Goal: Information Seeking & Learning: Understand process/instructions

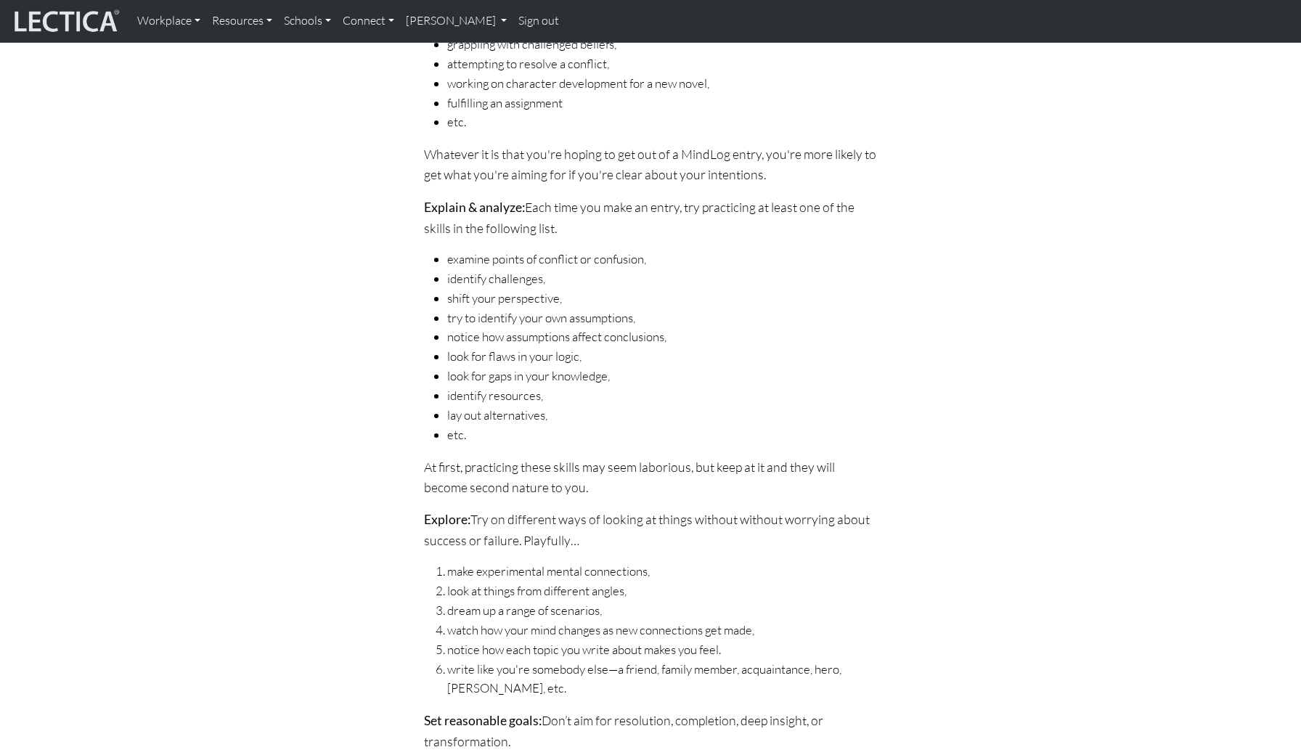
scroll to position [924, 0]
drag, startPoint x: 493, startPoint y: 378, endPoint x: 552, endPoint y: 375, distance: 58.9
click at [552, 375] on li "look for gaps in your knowledge," at bounding box center [662, 377] width 430 height 20
click at [513, 394] on li "identify resources," at bounding box center [662, 396] width 430 height 20
click at [511, 413] on li "lay out alternatives," at bounding box center [662, 416] width 430 height 20
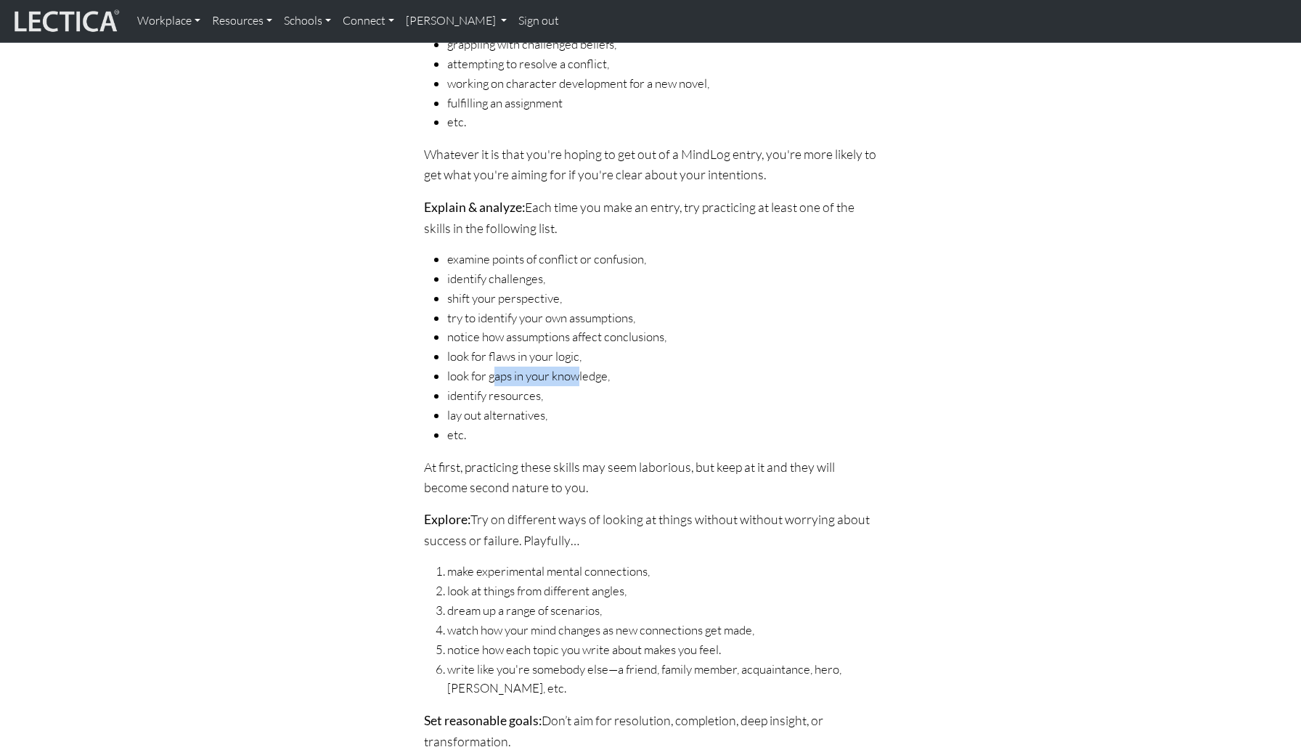
drag, startPoint x: 494, startPoint y: 372, endPoint x: 580, endPoint y: 372, distance: 85.7
click at [580, 372] on li "look for gaps in your knowledge," at bounding box center [662, 377] width 430 height 20
drag, startPoint x: 515, startPoint y: 568, endPoint x: 603, endPoint y: 570, distance: 87.1
click at [603, 570] on li "make experimental mental connections," at bounding box center [662, 572] width 430 height 20
drag, startPoint x: 526, startPoint y: 588, endPoint x: 588, endPoint y: 588, distance: 61.7
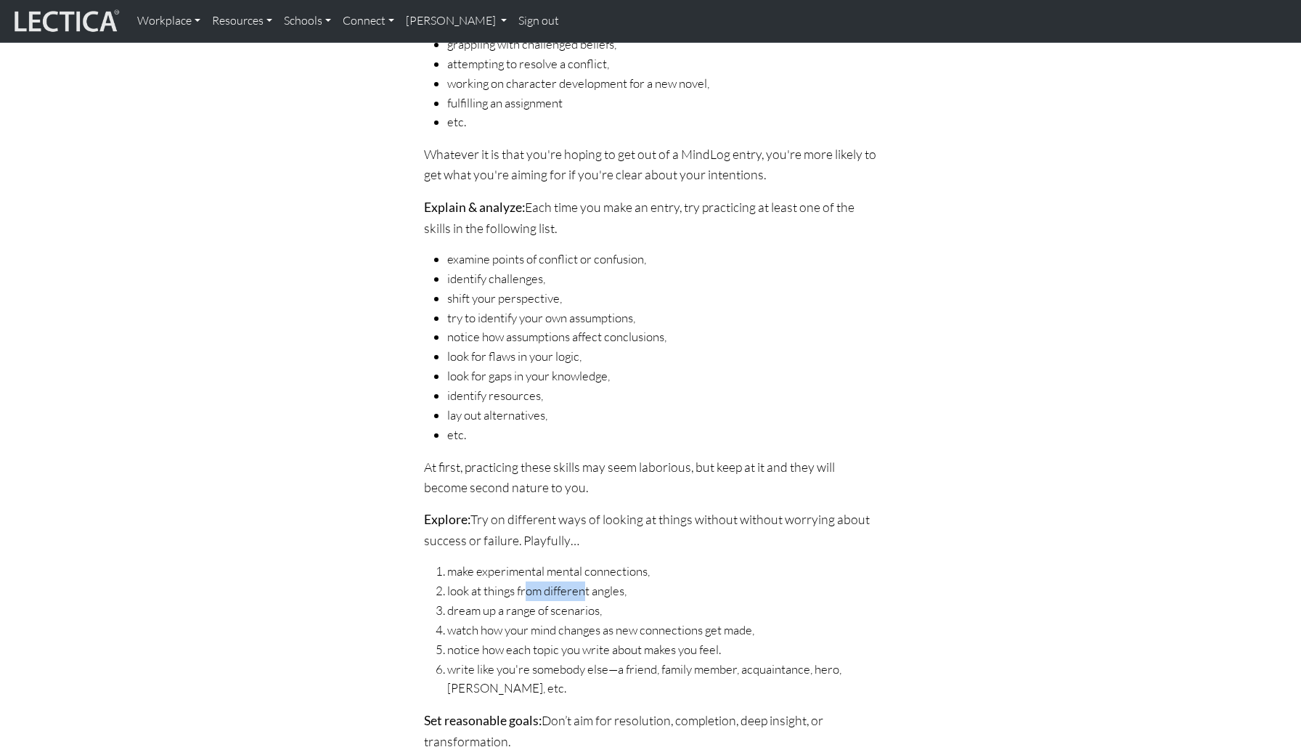
click at [588, 588] on li "look at things from different angles," at bounding box center [662, 592] width 430 height 20
drag, startPoint x: 523, startPoint y: 610, endPoint x: 567, endPoint y: 611, distance: 44.3
click at [567, 611] on li "dream up a range of scenarios," at bounding box center [662, 611] width 430 height 20
drag, startPoint x: 539, startPoint y: 630, endPoint x: 594, endPoint y: 632, distance: 54.5
click at [594, 632] on li "watch how your mind changes as new connections get made," at bounding box center [662, 631] width 430 height 20
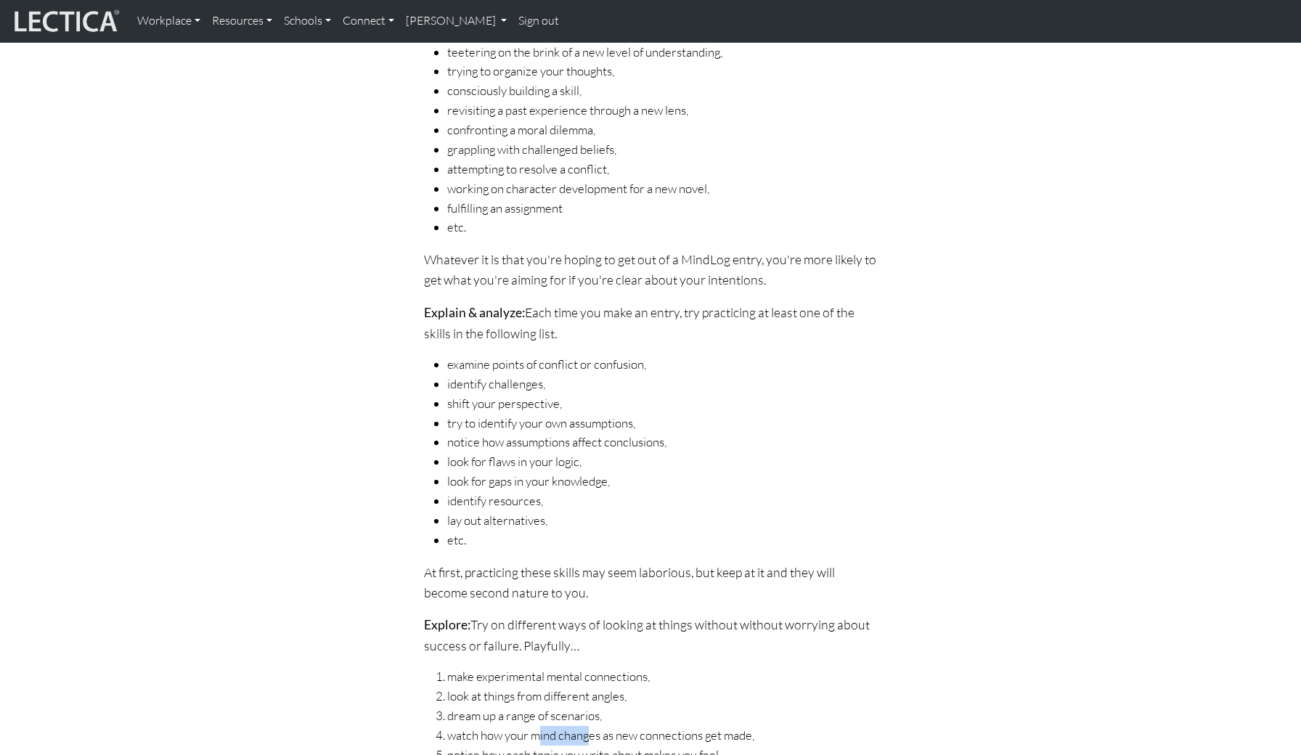
scroll to position [816, 0]
drag, startPoint x: 531, startPoint y: 486, endPoint x: 565, endPoint y: 486, distance: 33.4
click at [565, 486] on li "look for gaps in your knowledge," at bounding box center [662, 485] width 430 height 20
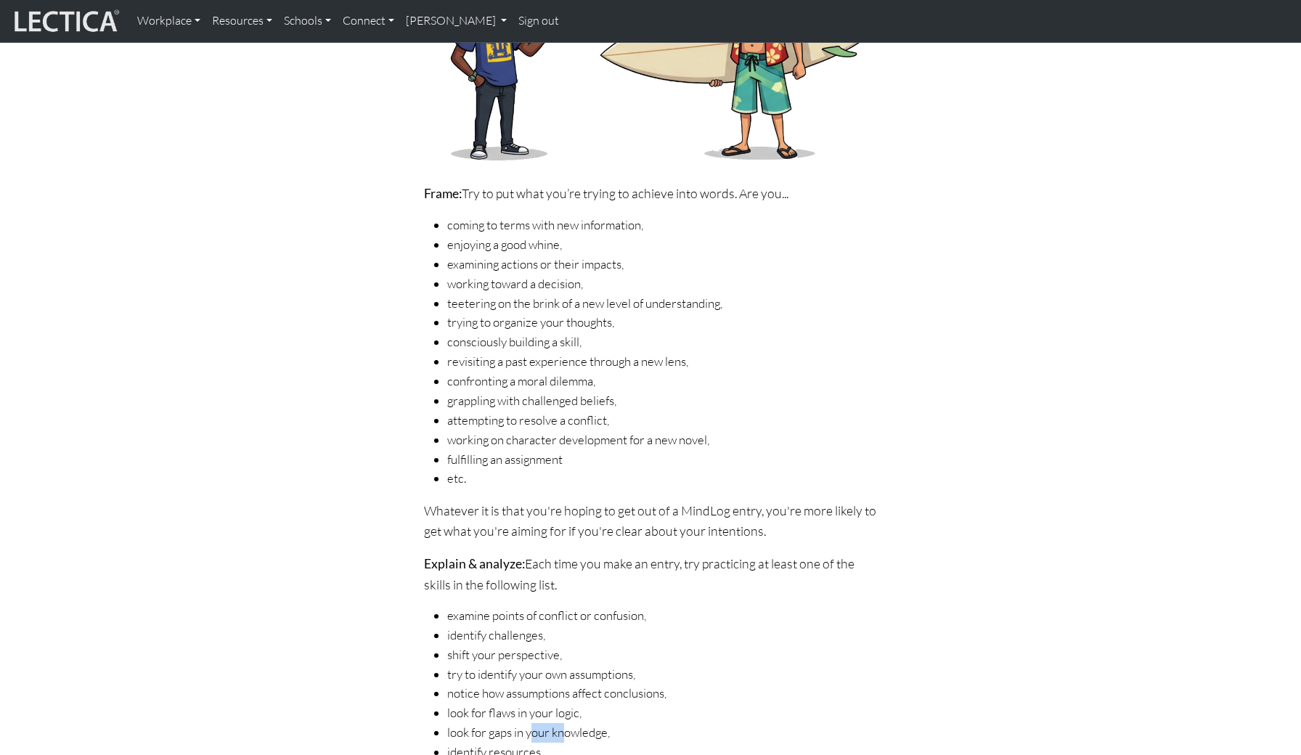
scroll to position [561, 0]
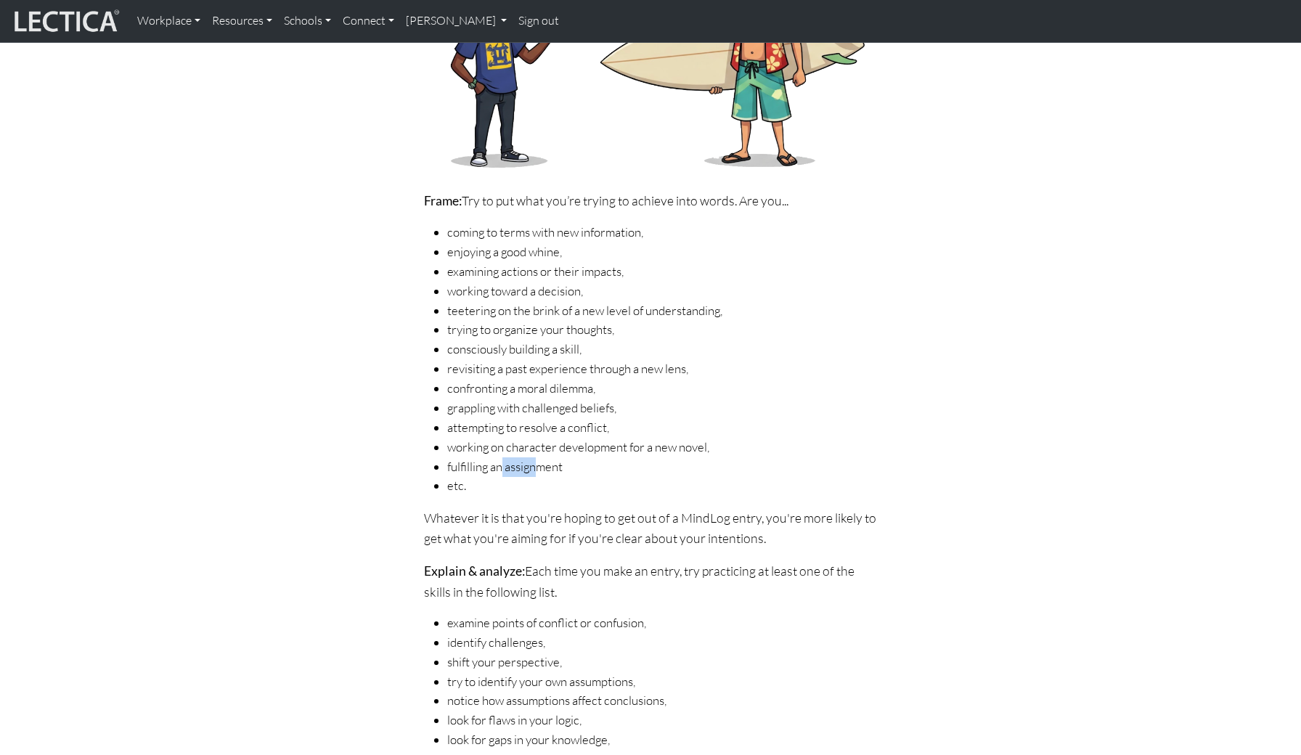
drag, startPoint x: 502, startPoint y: 467, endPoint x: 542, endPoint y: 467, distance: 40.7
click at [542, 467] on li "fulfilling an assignment" at bounding box center [662, 467] width 430 height 20
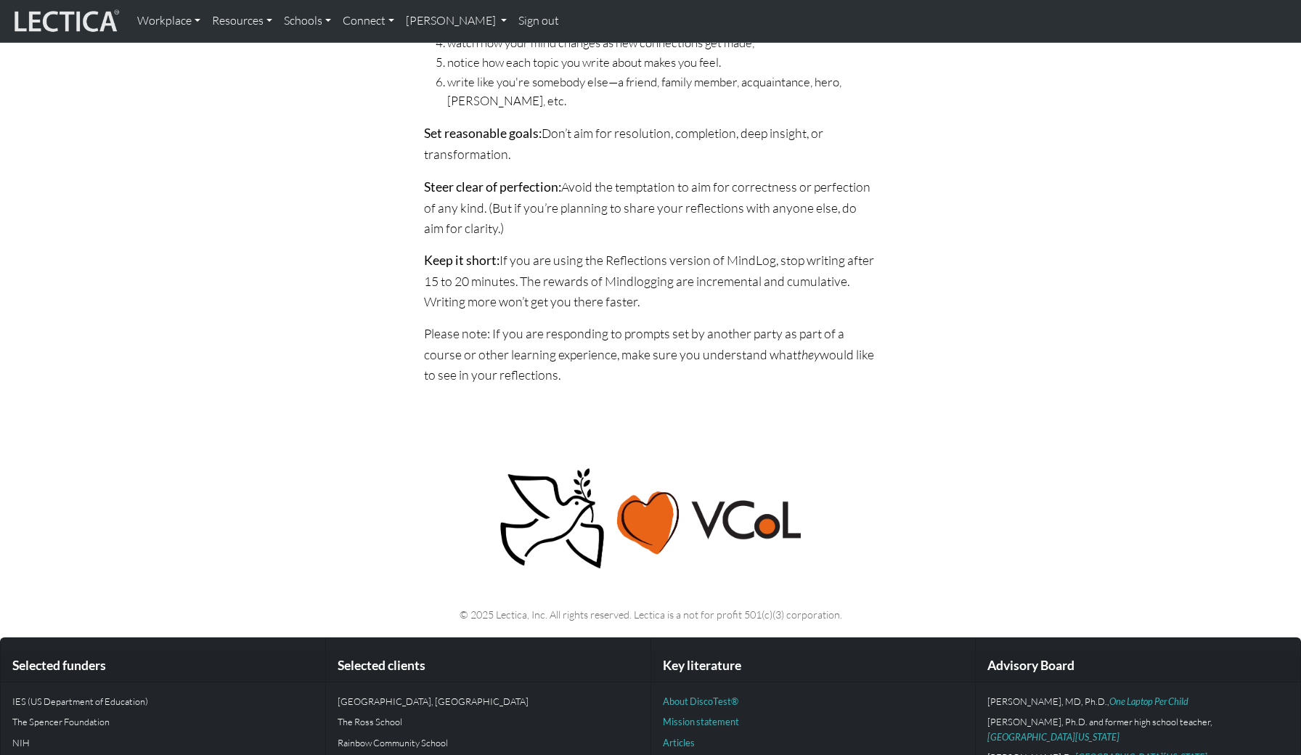
scroll to position [1548, 0]
